Goal: Task Accomplishment & Management: Manage account settings

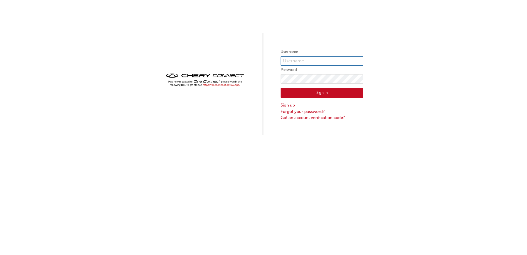
type input "CHAU1867"
click at [320, 95] on button "Sign In" at bounding box center [322, 93] width 83 height 10
type input "CHAU1867"
click at [303, 113] on link "Forgot your password?" at bounding box center [322, 111] width 83 height 6
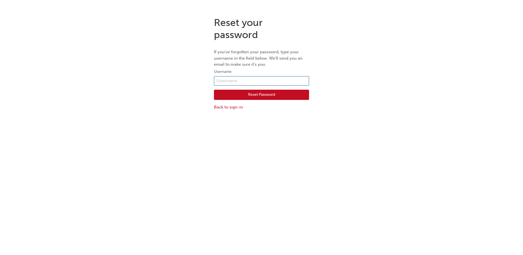
drag, startPoint x: 262, startPoint y: 80, endPoint x: 232, endPoint y: 79, distance: 30.1
click at [232, 79] on input "text" at bounding box center [261, 80] width 95 height 9
paste input "CHAU1867"
type input "CHAU1867"
click at [262, 96] on button "Reset Password" at bounding box center [261, 95] width 95 height 10
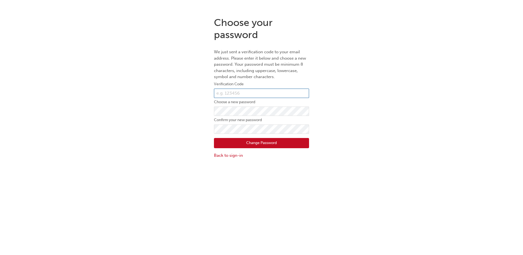
click at [226, 91] on input "text" at bounding box center [261, 93] width 95 height 9
paste input "970526"
type input "970526"
click at [200, 169] on div "Choose your password We just sent a verification code to your email address. Pl…" at bounding box center [261, 139] width 523 height 255
click at [265, 141] on button "Change Password" at bounding box center [261, 143] width 95 height 10
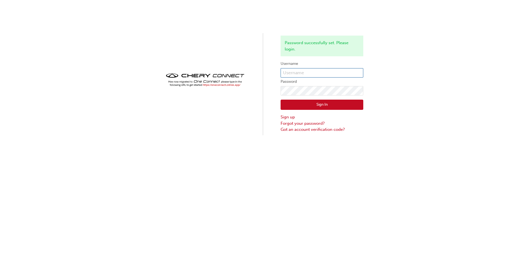
type input "CHAU1867"
click at [340, 101] on button "Sign In" at bounding box center [322, 105] width 83 height 10
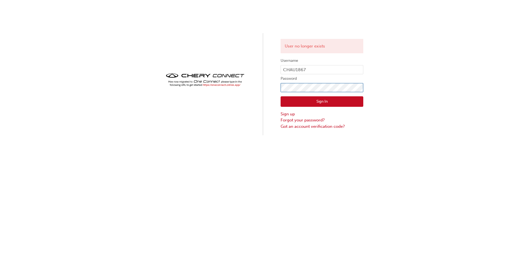
click at [274, 84] on div "User no longer exists Username CHAU1867 Password Sign In Sign up Forgot your pa…" at bounding box center [263, 67] width 527 height 135
click at [286, 101] on button "Sign In" at bounding box center [322, 101] width 83 height 10
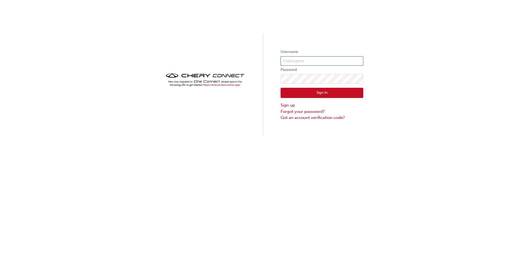
type input "CHAU1867"
click at [226, 84] on img at bounding box center [205, 80] width 83 height 16
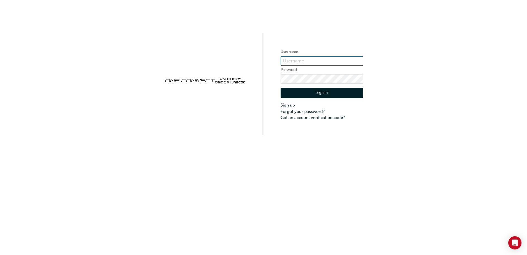
click at [295, 60] on input "text" at bounding box center [322, 60] width 83 height 9
paste input "CHAU1867"
type input "CHAU1867"
click at [396, 148] on div "Username CHAU1867 Password Sign In Sign up Forgot your password? Got an account…" at bounding box center [263, 127] width 527 height 255
click at [274, 158] on div "Username CHAU1867 Password Sign In Sign up Forgot your password? Got an account…" at bounding box center [263, 127] width 527 height 255
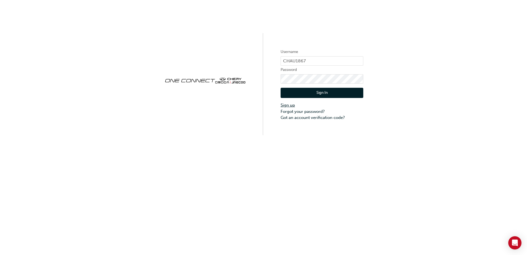
click at [284, 103] on link "Sign up" at bounding box center [322, 105] width 83 height 6
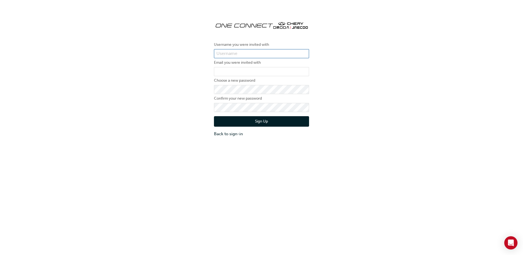
paste input "kaNAgrLI@5"
type input "kaNAgrLI@5"
click at [191, 153] on div "Username you were invited with kaNAgrLI@5 Email you were invited with Choose a …" at bounding box center [261, 139] width 523 height 255
click at [250, 122] on button "Sign Up" at bounding box center [261, 121] width 95 height 10
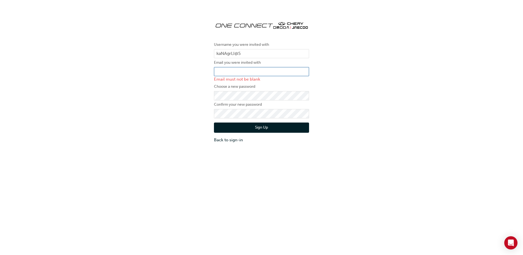
click at [235, 71] on input "email" at bounding box center [261, 71] width 95 height 9
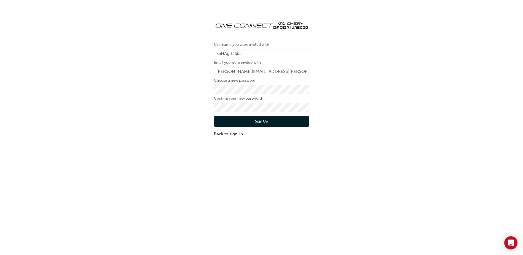
click at [219, 72] on input "Greg.mulholland@omg1.com.au" at bounding box center [261, 71] width 95 height 9
type input "greg.mulholland@omg1.com.au"
click at [262, 120] on button "Sign Up" at bounding box center [261, 121] width 95 height 10
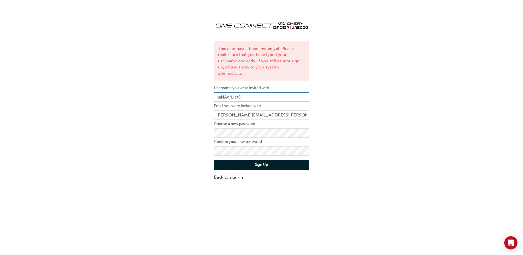
click at [248, 92] on input "kaNAgrLI@5" at bounding box center [261, 96] width 95 height 9
drag, startPoint x: 248, startPoint y: 91, endPoint x: 199, endPoint y: 90, distance: 49.1
click at [199, 90] on div "This user hasn't been invited yet. Please make sure that you have typed your us…" at bounding box center [261, 98] width 523 height 172
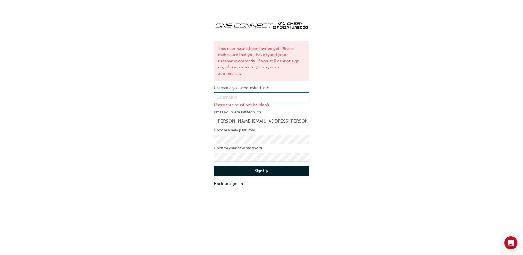
paste input "CHAU1867"
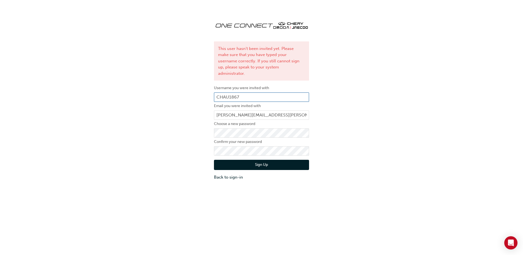
type input "CHAU1867"
click at [255, 160] on button "Sign Up" at bounding box center [261, 165] width 95 height 10
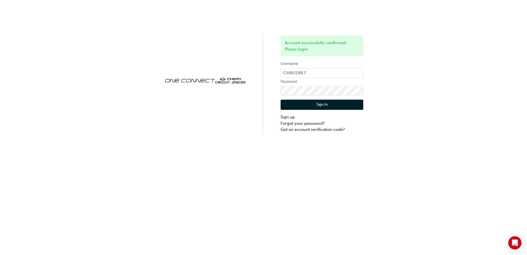
click at [323, 104] on button "Sign In" at bounding box center [322, 105] width 83 height 10
